Goal: Transaction & Acquisition: Purchase product/service

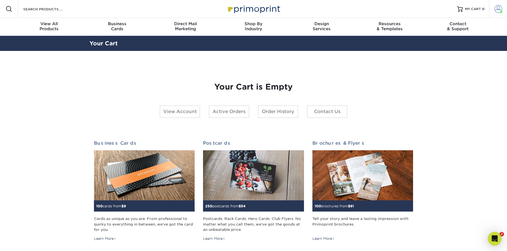
click at [496, 8] on span at bounding box center [498, 9] width 8 height 8
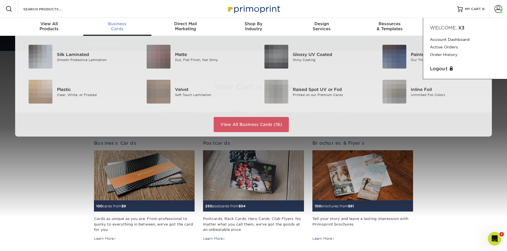
click at [105, 22] on span "Business" at bounding box center [117, 23] width 68 height 5
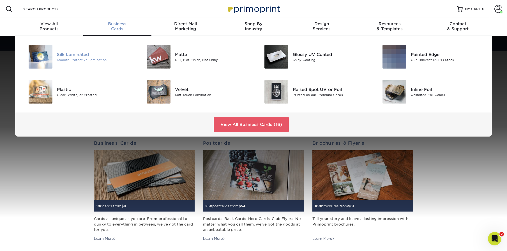
click at [90, 50] on div "Silk Laminated Smooth Protective Lamination" at bounding box center [96, 57] width 79 height 24
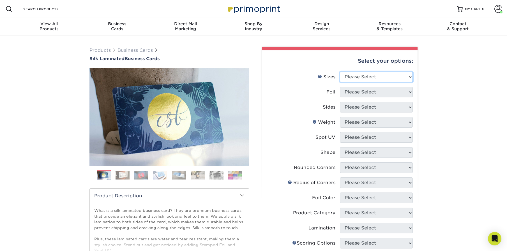
click at [386, 75] on select "Please Select 1.5" x 3.5" - Mini 1.75" x 3.5" - Mini 2" x 2" - Square 2" x 3" -…" at bounding box center [376, 77] width 73 height 11
select select "2.00x3.50"
click at [377, 94] on select "Please Select Yes No" at bounding box center [376, 92] width 73 height 11
select select "0"
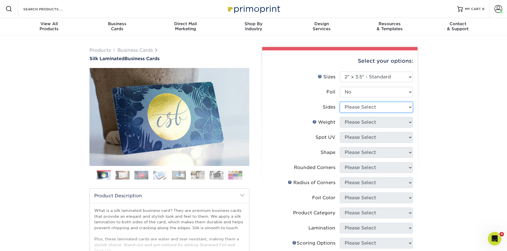
click at [368, 110] on select "Please Select Print Both Sides Print Front Only" at bounding box center [376, 107] width 73 height 11
select select "13abbda7-1d64-4f25-8bb2-c179b224825d"
click at [358, 122] on select "Please Select 16PT" at bounding box center [376, 122] width 73 height 11
select select "16PT"
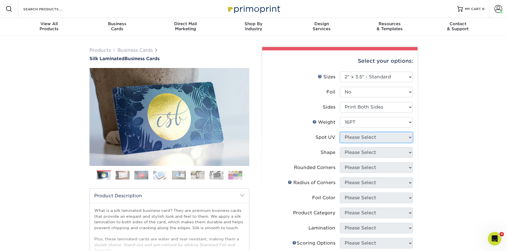
click at [359, 136] on select "Please Select No Spot UV Front and Back (Both Sides) Front Only Back Only" at bounding box center [376, 137] width 73 height 11
select select "0"
click at [362, 151] on select "Please Select Standard" at bounding box center [376, 152] width 73 height 11
select select "standard"
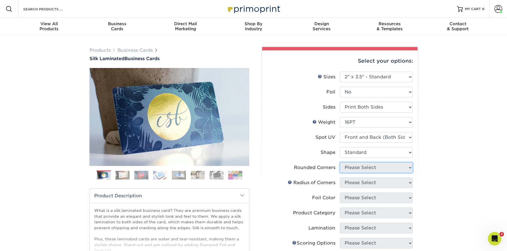
click at [360, 166] on select "Please Select Yes - Round 2 Corners Yes - Round 4 Corners No" at bounding box center [376, 168] width 73 height 11
select select "7672df9e-0e0a-464d-8e1f-920c575e4da3"
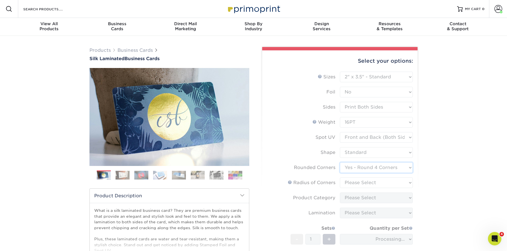
scroll to position [1, 0]
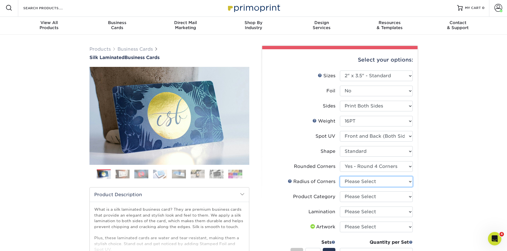
click at [369, 183] on select "Please Select Rounded 1/8" Rounded 1/4"" at bounding box center [376, 182] width 73 height 11
click at [382, 186] on select "Please Select Rounded 1/8" Rounded 1/4"" at bounding box center [376, 182] width 73 height 11
select select "589680c7-ee9a-431b-9d12-d7aeb1386a97"
click at [370, 198] on select "Please Select Business Cards" at bounding box center [376, 197] width 73 height 11
select select "3b5148f1-0588-4f88-a218-97bcfdce65c1"
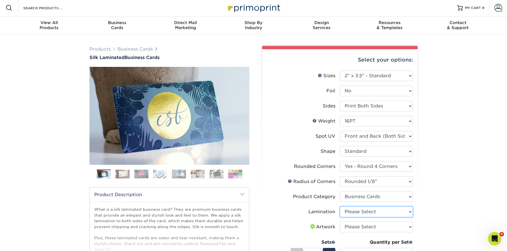
click at [365, 213] on select "Please Select Silk" at bounding box center [376, 212] width 73 height 11
select select "ccacb42f-45f7-42d3-bbd3-7c8421cf37f0"
click at [362, 225] on select "Please Select I will upload files I need a design - $100" at bounding box center [376, 227] width 73 height 11
select select "upload"
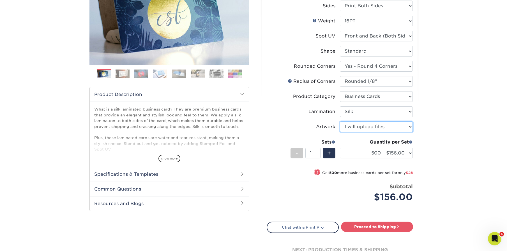
scroll to position [130, 0]
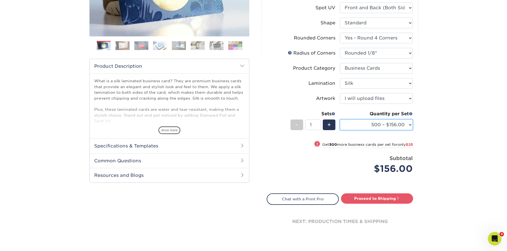
click at [400, 126] on select "500 – $156.00 1000 – $184.00 2500 – $447.00 5000 – $754.00 10000 – $1375.00" at bounding box center [376, 125] width 73 height 11
select select "1000 – $184.00"
click at [390, 198] on link "Proceed to Shipping" at bounding box center [377, 199] width 72 height 10
type input "Set 1"
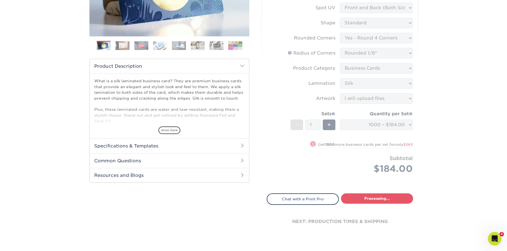
select select "eac151dc-5db9-4b99-b896-4e2ac55ddf4a"
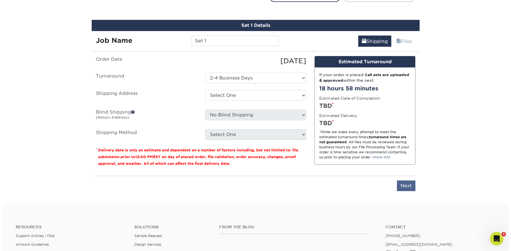
scroll to position [339, 0]
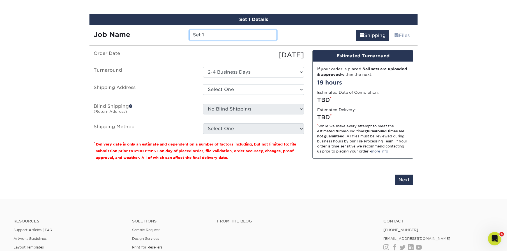
drag, startPoint x: 210, startPoint y: 36, endPoint x: 175, endPoint y: 37, distance: 34.8
click at [175, 37] on div "Job Name Set 1" at bounding box center [184, 35] width 191 height 11
type input "[PERSON_NAME]"
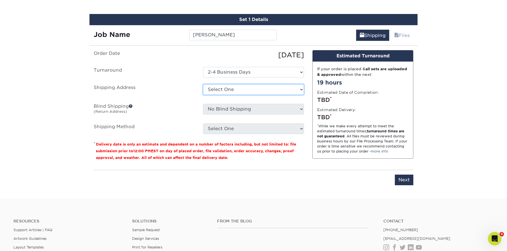
click at [246, 94] on select "Select One Alex Karis Andrea SeGraves Brian Whitworth Bryan Schleigh Courtney C…" at bounding box center [253, 89] width 101 height 11
select select "newaddress"
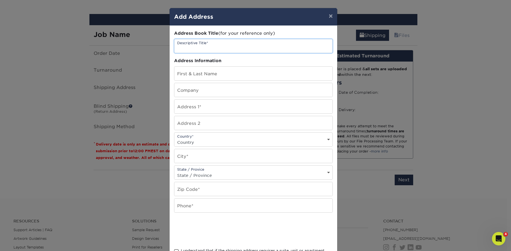
click at [200, 43] on input "text" at bounding box center [253, 46] width 158 height 14
drag, startPoint x: 224, startPoint y: 48, endPoint x: 173, endPoint y: 48, distance: 51.0
click at [174, 48] on input "[PERSON_NAME]" at bounding box center [253, 46] width 158 height 14
type input "[PERSON_NAME]"
click at [184, 76] on input "text" at bounding box center [253, 74] width 158 height 14
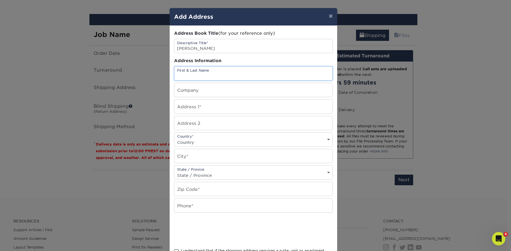
paste input "[PERSON_NAME]"
type input "[PERSON_NAME]"
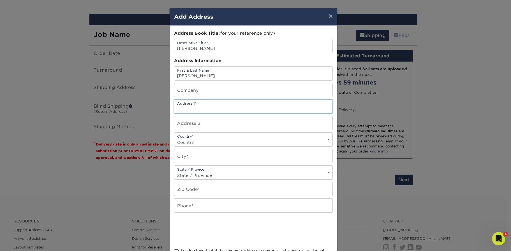
click at [197, 107] on input "text" at bounding box center [253, 107] width 158 height 14
paste input "[PERSON_NAME]"
type input "[PERSON_NAME]"
drag, startPoint x: 231, startPoint y: 109, endPoint x: 165, endPoint y: 104, distance: 66.3
click at [165, 104] on div "× Add Address Address Book Title (for your reference only) Descriptive Title* B…" at bounding box center [255, 125] width 511 height 251
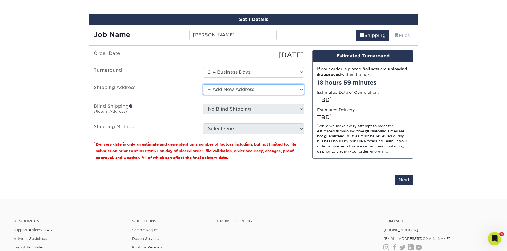
click at [243, 85] on select "Select One Alex Karis Andrea SeGraves Brian Whitworth Bryan Schleigh Courtney C…" at bounding box center [253, 89] width 101 height 11
click at [230, 90] on select "Select One Alex Karis Andrea SeGraves Brian Whitworth Bryan Schleigh Courtney C…" at bounding box center [253, 89] width 101 height 11
click at [223, 87] on select "Select One Alex Karis Andrea SeGraves Brian Whitworth Bryan Schleigh Courtney C…" at bounding box center [253, 89] width 101 height 11
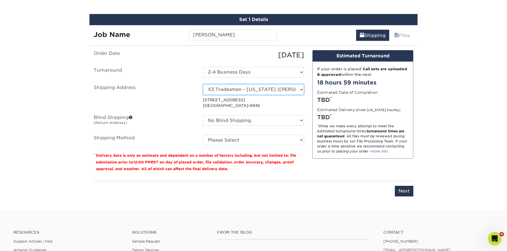
click at [299, 89] on select "Select One Alex Karis Andrea SeGraves Brian Whitworth Bryan Schleigh Courtney C…" at bounding box center [253, 89] width 101 height 11
select select "newaddress"
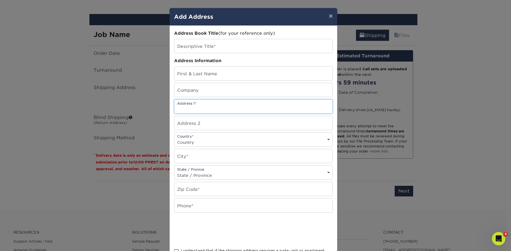
click at [225, 111] on input "text" at bounding box center [253, 107] width 158 height 14
paste input "1979 E. Rio Salado Pkwy, Unit 2081"
type input "1979 E. Rio Salado Pkwy, Unit 2081"
click at [205, 139] on select "Country United States Canada ----------------------------- Afghanistan Albania …" at bounding box center [253, 142] width 158 height 8
select select "US"
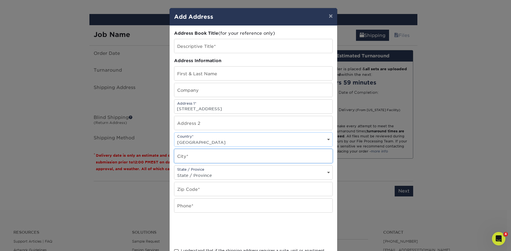
click at [197, 153] on input "text" at bounding box center [253, 156] width 158 height 14
type input "Tempe"
click at [191, 172] on select "State / Province Alabama Alaska Arizona Arkansas California Colorado Connecticu…" at bounding box center [253, 176] width 158 height 8
select select "AZ"
click at [192, 193] on input "text" at bounding box center [253, 190] width 158 height 14
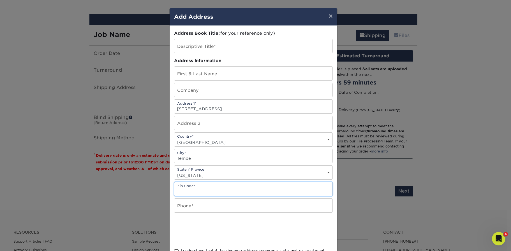
paste input "85288"
type input "85288"
click at [186, 202] on input "text" at bounding box center [253, 206] width 158 height 14
type input "9167645222"
type input "Julissa McCoy"
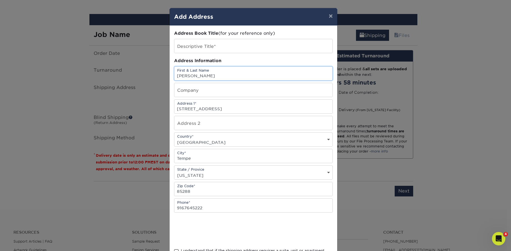
drag, startPoint x: 214, startPoint y: 75, endPoint x: 166, endPoint y: 76, distance: 47.7
click at [166, 76] on div "× Add Address Address Book Title (for your reference only) Descriptive Title* A…" at bounding box center [255, 125] width 511 height 251
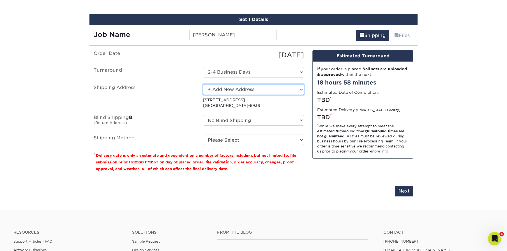
click at [216, 88] on select "Select One Alex Karis Andrea SeGraves Brian Whitworth Bryan Schleigh Courtney C…" at bounding box center [253, 89] width 101 height 11
click at [227, 88] on select "Select One Alex Karis Andrea SeGraves Brian Whitworth Bryan Schleigh Courtney C…" at bounding box center [253, 89] width 101 height 11
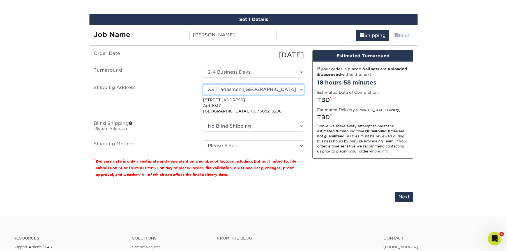
click at [254, 91] on select "Select One Alex Karis Andrea SeGraves Brian Whitworth Bryan Schleigh Courtney C…" at bounding box center [253, 89] width 101 height 11
select select "newaddress"
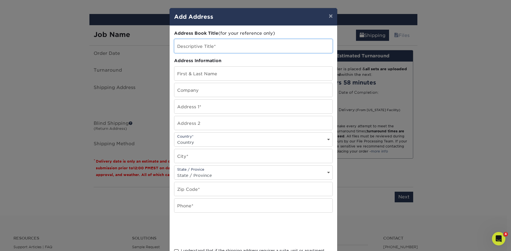
click at [202, 45] on input "text" at bounding box center [253, 46] width 158 height 14
drag, startPoint x: 224, startPoint y: 50, endPoint x: 173, endPoint y: 48, distance: 51.6
click at [174, 48] on input "[PERSON_NAME]" at bounding box center [253, 46] width 158 height 14
type input "[PERSON_NAME]"
click at [196, 75] on input "text" at bounding box center [253, 74] width 158 height 14
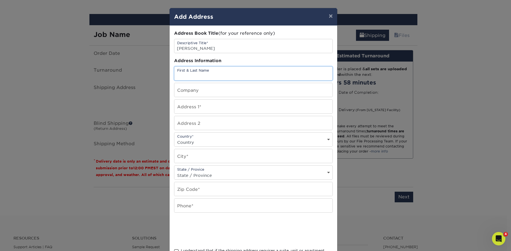
paste input "[PERSON_NAME]"
type input "[PERSON_NAME]"
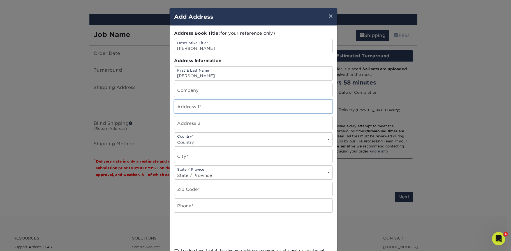
click at [191, 110] on input "text" at bounding box center [253, 107] width 158 height 14
paste input "[PERSON_NAME]"
type input "[PERSON_NAME]"
drag, startPoint x: 226, startPoint y: 109, endPoint x: 53, endPoint y: 105, distance: 172.5
click at [158, 107] on div "× Add Address Address Book Title (for your reference only) Descriptive Title* B…" at bounding box center [255, 125] width 511 height 251
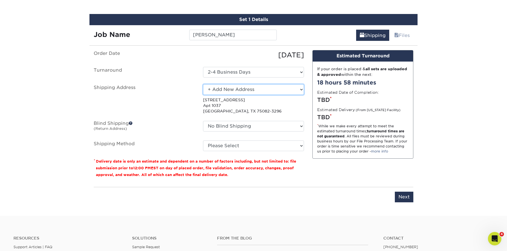
click at [248, 90] on select "Select One Alex Karis Andrea SeGraves Brian Whitworth Bryan Schleigh Courtney C…" at bounding box center [253, 89] width 101 height 11
click at [226, 89] on select "Select One Alex Karis Andrea SeGraves Brian Whitworth Bryan Schleigh Courtney C…" at bounding box center [253, 89] width 101 height 11
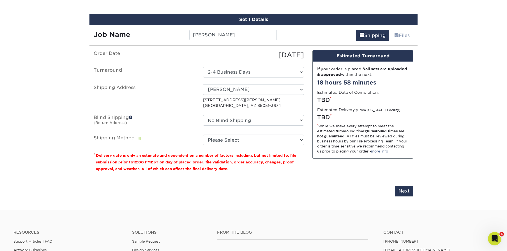
click at [239, 92] on select "Select One Alex Karis Andrea SeGraves Brian Whitworth Bryan Schleigh Courtney C…" at bounding box center [253, 89] width 101 height 11
click at [240, 88] on select "Select One Alex Karis Andrea SeGraves Brian Whitworth Bryan Schleigh Courtney C…" at bounding box center [253, 89] width 101 height 11
select select "newaddress"
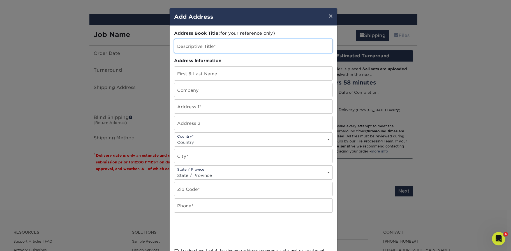
click at [198, 48] on input "text" at bounding box center [253, 46] width 158 height 14
paste input "[PERSON_NAME]"
type input "[PERSON_NAME]"
paste input "[PERSON_NAME]"
type input "[PERSON_NAME]"
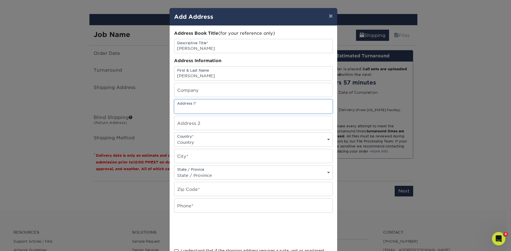
click at [195, 109] on input "text" at bounding box center [253, 107] width 158 height 14
paste input "1979 E. [GEOGRAPHIC_DATA]"
type input "1979 E. [GEOGRAPHIC_DATA]"
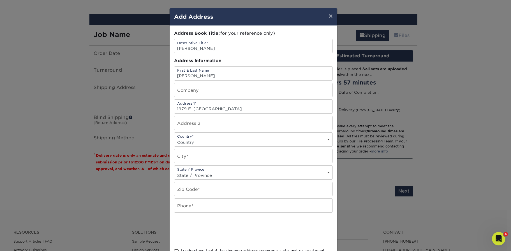
click at [193, 139] on select "Country United States Canada ----------------------------- Afghanistan Albania …" at bounding box center [253, 142] width 158 height 8
select select "US"
click at [191, 157] on input "text" at bounding box center [253, 156] width 158 height 14
type input "Tempe"
click at [194, 175] on select "State / Province Alabama Alaska Arizona Arkansas California Colorado Connecticu…" at bounding box center [253, 176] width 158 height 8
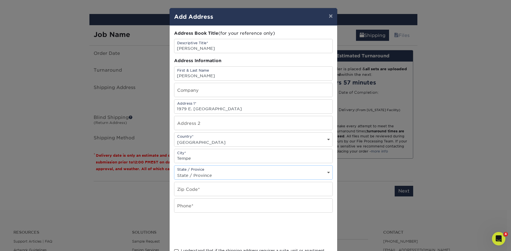
select select "AZ"
click at [191, 191] on input "text" at bounding box center [253, 190] width 158 height 14
type input "85288"
click at [207, 211] on input "text" at bounding box center [253, 206] width 158 height 14
type input "9167645222"
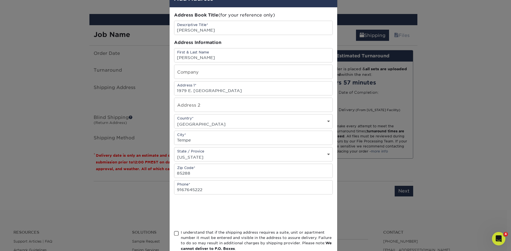
scroll to position [53, 0]
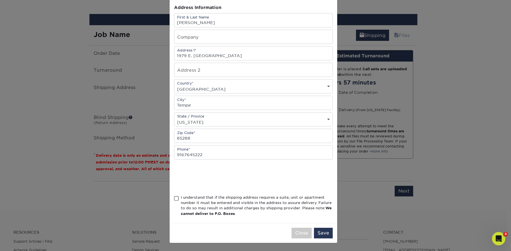
click at [175, 200] on span at bounding box center [176, 198] width 5 height 5
click at [0, 0] on input "I understand that if the shipping address requires a suite, unit or apartment n…" at bounding box center [0, 0] width 0 height 0
click at [325, 233] on button "Save" at bounding box center [323, 233] width 19 height 11
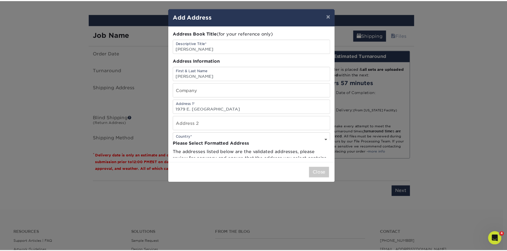
scroll to position [0, 0]
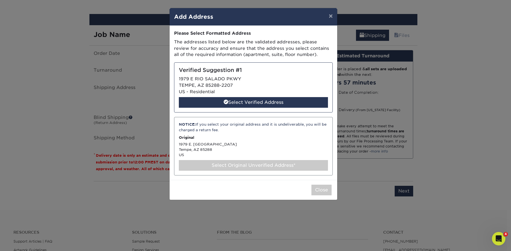
click at [261, 164] on div "Select Original Unverified Address*" at bounding box center [253, 165] width 149 height 11
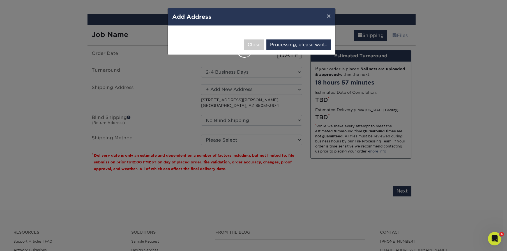
select select "285533"
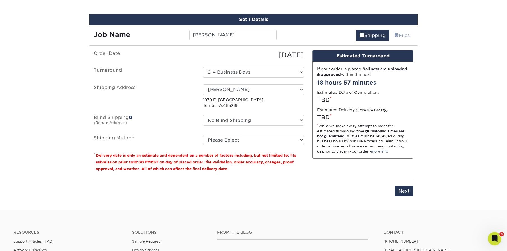
click at [258, 100] on p "1979 E. Rio Salado Pkwy, Unidad 2081 Tempe, AZ 85288" at bounding box center [253, 102] width 101 height 11
click at [257, 91] on select "Select One Alex Karis Andrea SeGraves Brian Whitworth Bryan Schleigh Courtney C…" at bounding box center [253, 89] width 101 height 11
click at [251, 117] on select "No Blind Shipping Alex Karis Andrea SeGraves Brian Whitworth Bryan Schleigh Cou…" at bounding box center [253, 120] width 101 height 11
click at [233, 138] on select "Please Select UPS 3 Day Select (+$15.52) UPS Ground (+$15.68) UPS 2nd Day Air (…" at bounding box center [253, 140] width 101 height 11
select select "12"
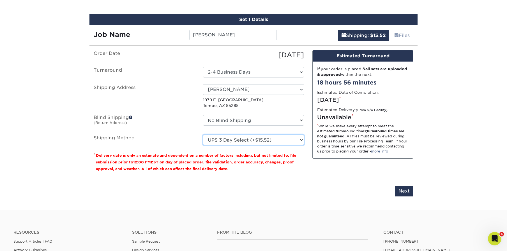
click at [260, 142] on select "Please Select UPS 3 Day Select (+$15.52) UPS Ground (+$15.68) UPS 2nd Day Air (…" at bounding box center [253, 140] width 101 height 11
click at [403, 189] on input "Next" at bounding box center [404, 191] width 19 height 11
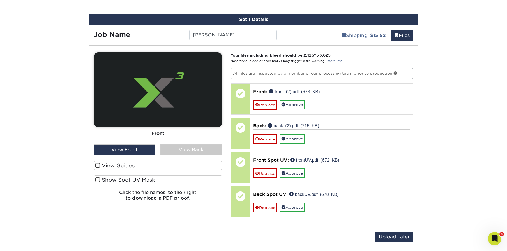
click at [181, 151] on div "View Back" at bounding box center [191, 150] width 62 height 11
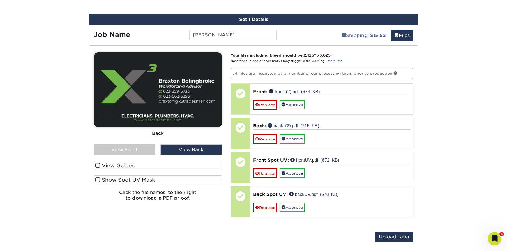
click at [98, 180] on span at bounding box center [97, 179] width 5 height 5
click at [0, 0] on input "Show Spot UV Mask" at bounding box center [0, 0] width 0 height 0
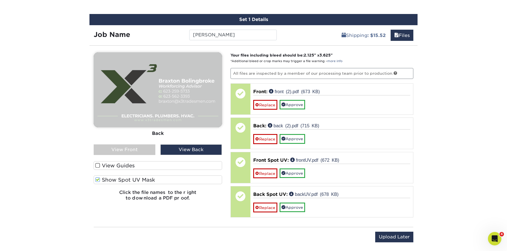
click at [129, 149] on div "View Front" at bounding box center [125, 150] width 62 height 11
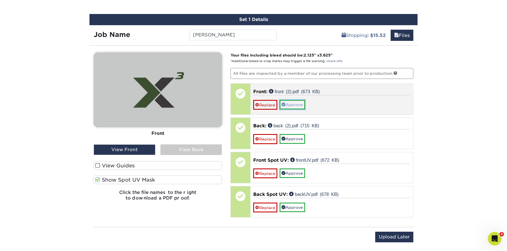
click at [292, 107] on link "Approve" at bounding box center [293, 105] width 26 height 10
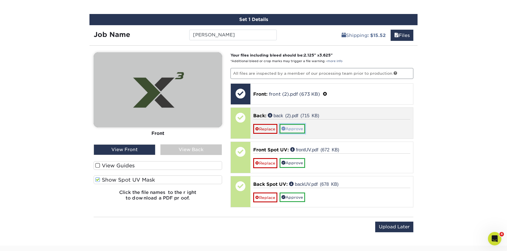
click at [297, 128] on link "Approve" at bounding box center [293, 129] width 26 height 10
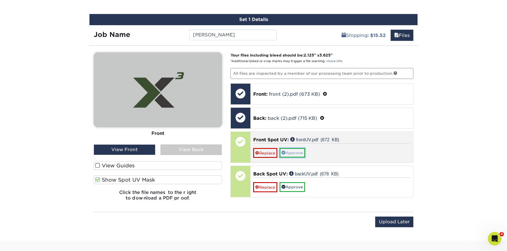
click at [297, 156] on link "Approve" at bounding box center [293, 153] width 26 height 10
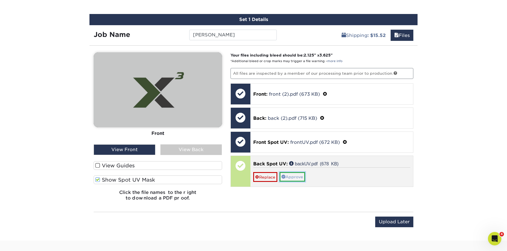
click at [291, 177] on link "Approve" at bounding box center [293, 177] width 26 height 10
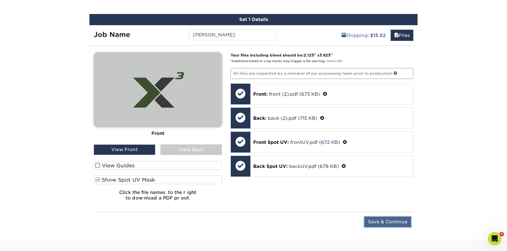
click at [389, 217] on input "Save & Continue" at bounding box center [387, 222] width 47 height 11
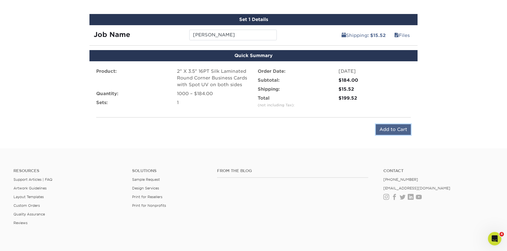
click at [408, 131] on input "Add to Cart" at bounding box center [393, 129] width 35 height 11
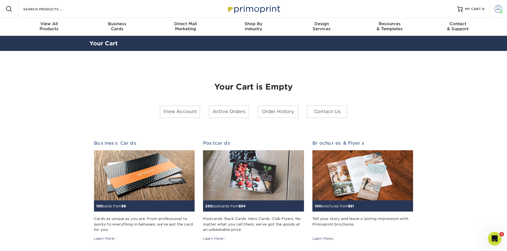
click at [499, 10] on span at bounding box center [498, 9] width 8 height 8
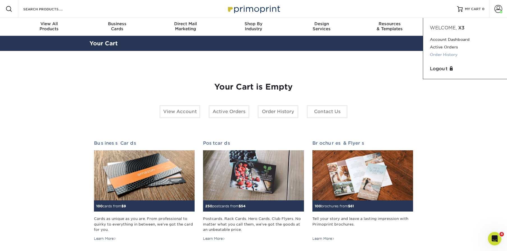
click at [447, 52] on link "Order History" at bounding box center [465, 55] width 70 height 8
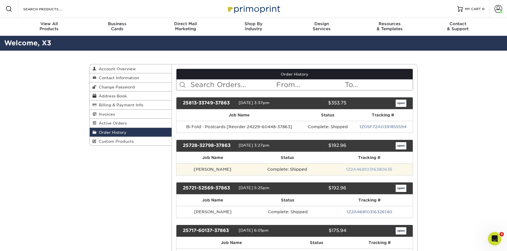
click at [377, 171] on link "1Z2A46810316380635" at bounding box center [369, 169] width 46 height 4
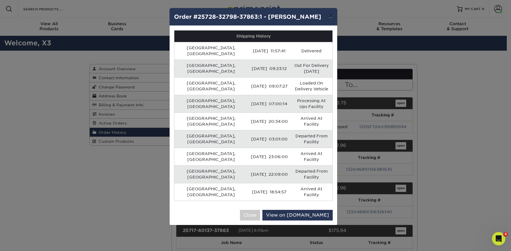
click at [333, 13] on button "×" at bounding box center [330, 16] width 13 height 16
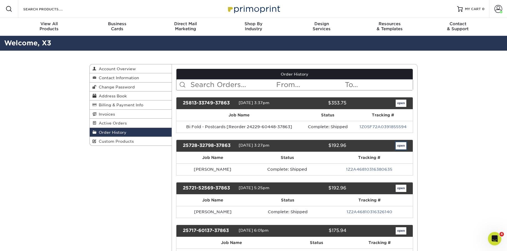
click at [397, 146] on link "open" at bounding box center [401, 145] width 11 height 7
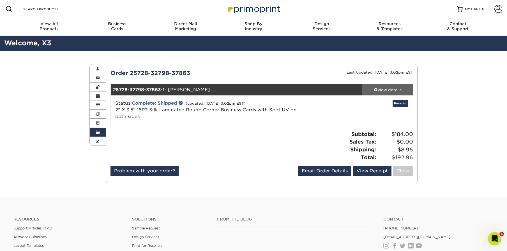
click at [390, 90] on div "view details" at bounding box center [387, 90] width 50 height 6
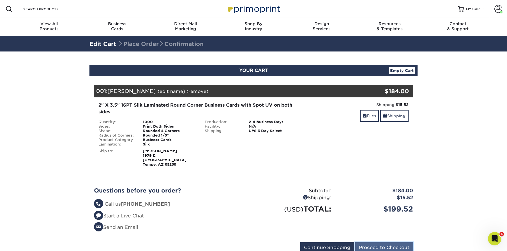
click at [393, 247] on input "Proceed to Checkout" at bounding box center [384, 248] width 58 height 11
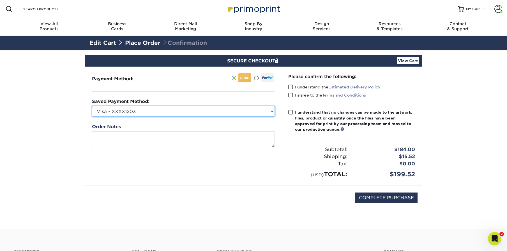
click at [160, 114] on select "Visa - XXXX1203 JJ Divvy - XXXX9516 Visa - XXXX0790 New Credit Card" at bounding box center [183, 111] width 183 height 11
select select "71864"
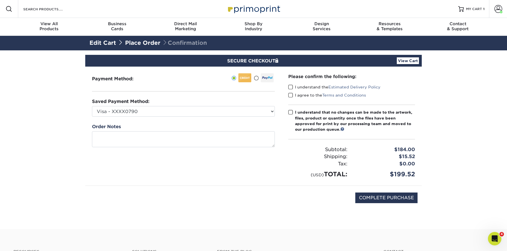
click at [290, 114] on span at bounding box center [290, 112] width 5 height 5
click at [0, 0] on input "I understand that no changes can be made to the artwork, files, product or quan…" at bounding box center [0, 0] width 0 height 0
drag, startPoint x: 292, startPoint y: 97, endPoint x: 291, endPoint y: 93, distance: 4.0
click at [292, 97] on span at bounding box center [290, 95] width 5 height 5
click at [0, 0] on input "I agree to the Terms and Conditions" at bounding box center [0, 0] width 0 height 0
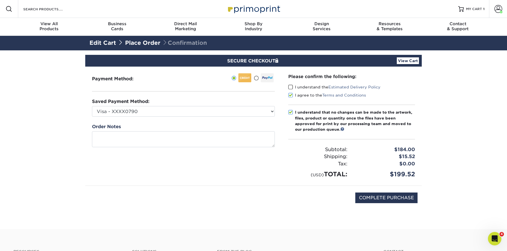
click at [289, 87] on span at bounding box center [290, 87] width 5 height 5
click at [0, 0] on input "I understand the Estimated Delivery Policy" at bounding box center [0, 0] width 0 height 0
click at [384, 195] on input "COMPLETE PURCHASE" at bounding box center [386, 198] width 62 height 11
type input "PROCESSING, PLEASE WAIT..."
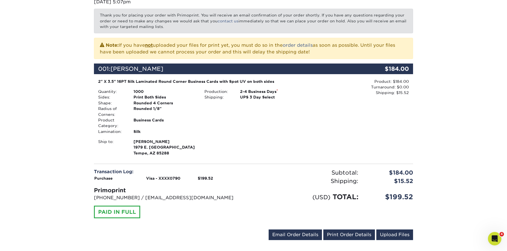
scroll to position [119, 0]
